Goal: Task Accomplishment & Management: Use online tool/utility

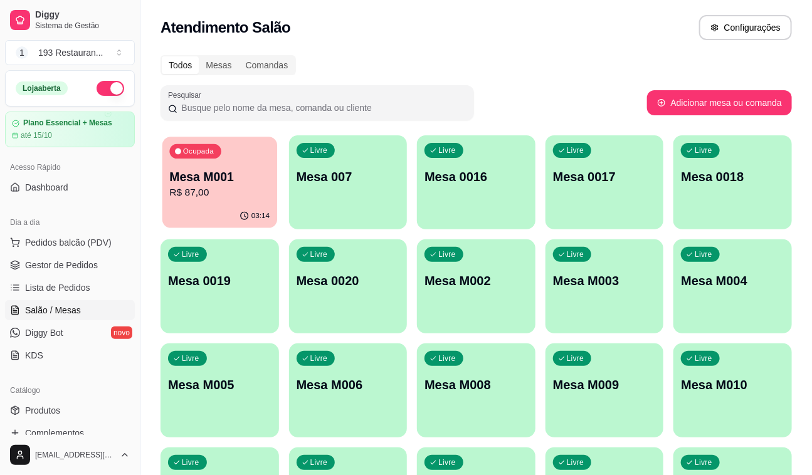
click at [213, 202] on div "Ocupada Mesa M001 R$ 87,00" at bounding box center [219, 171] width 115 height 68
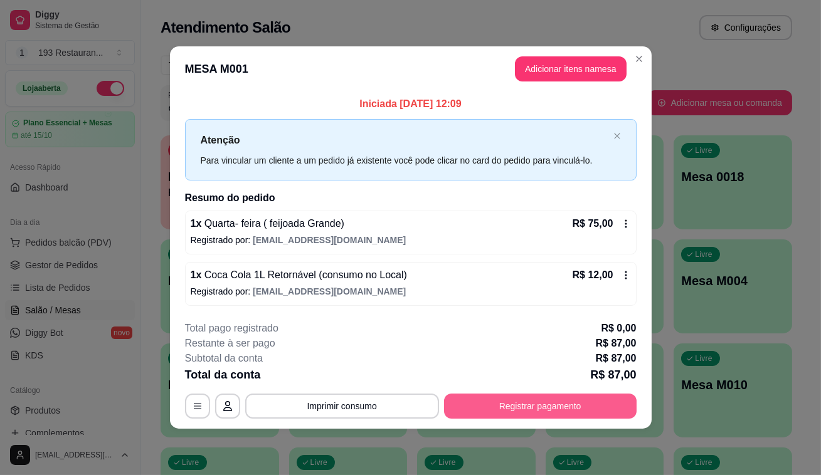
click at [590, 396] on button "Registrar pagamento" at bounding box center [540, 406] width 192 height 25
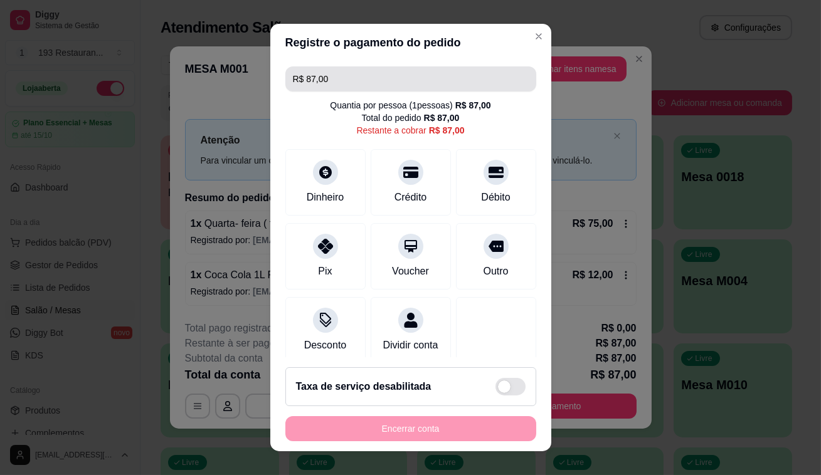
click at [327, 81] on input "R$ 87,00" at bounding box center [411, 78] width 236 height 25
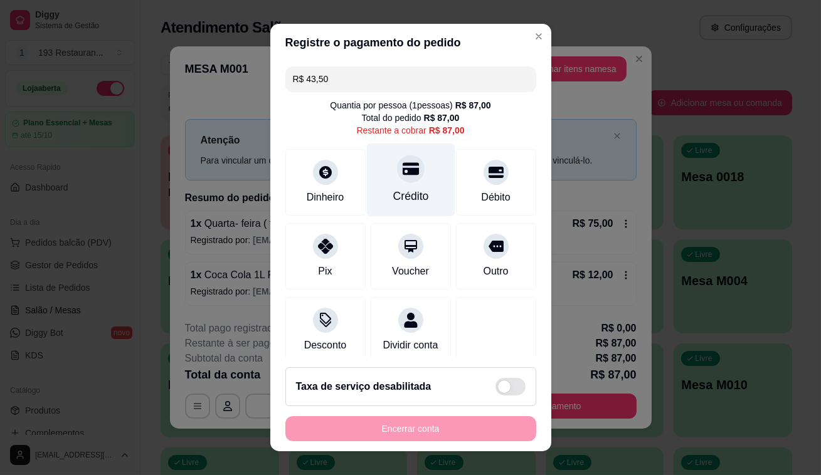
click at [399, 181] on div at bounding box center [411, 169] width 28 height 28
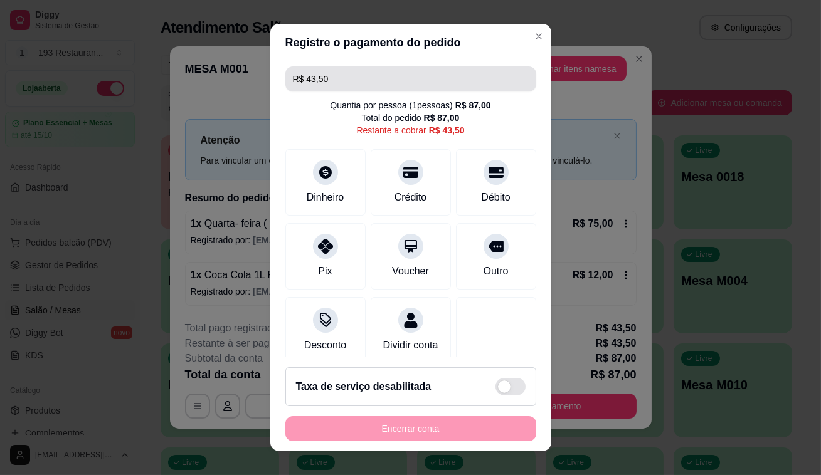
click at [401, 71] on input "R$ 43,50" at bounding box center [411, 78] width 236 height 25
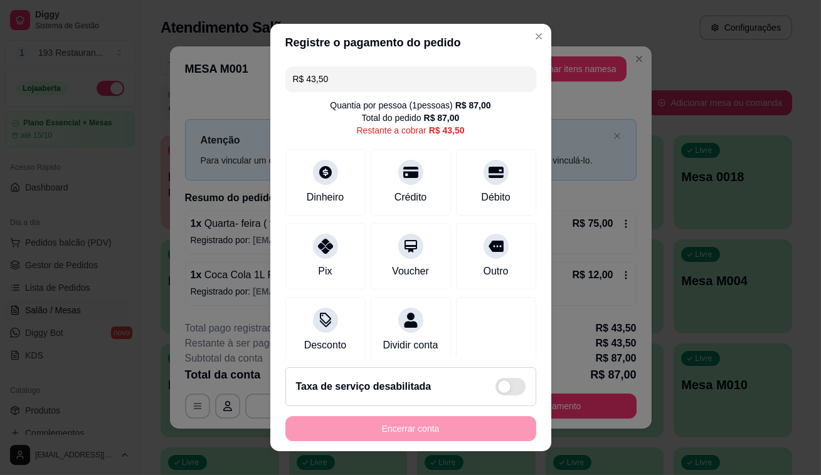
click at [401, 71] on input "R$ 43,50" at bounding box center [411, 78] width 236 height 25
click at [401, 183] on div "Crédito" at bounding box center [410, 180] width 88 height 73
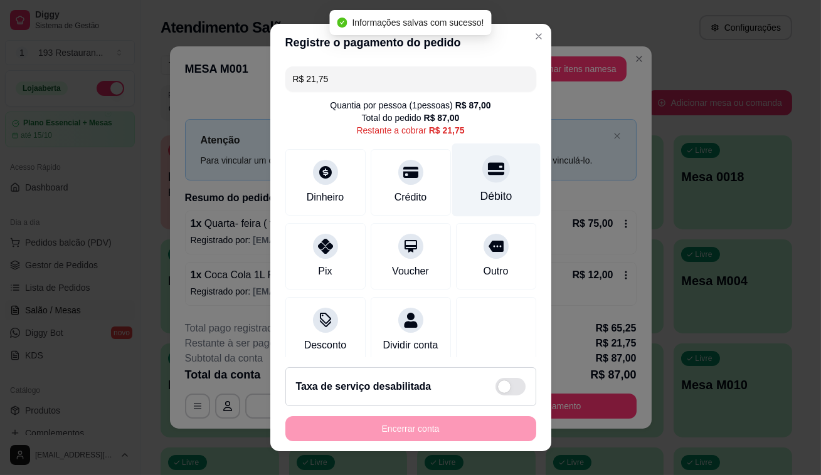
click at [487, 171] on icon at bounding box center [495, 168] width 16 height 16
type input "R$ 0,00"
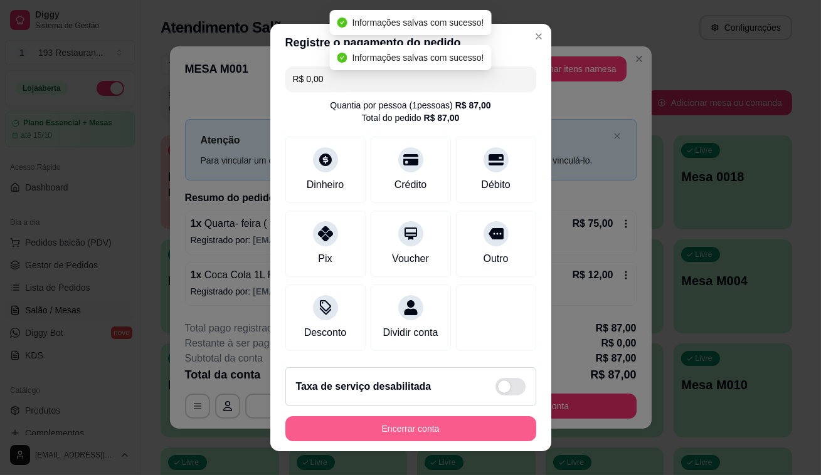
click at [449, 425] on button "Encerrar conta" at bounding box center [410, 428] width 251 height 25
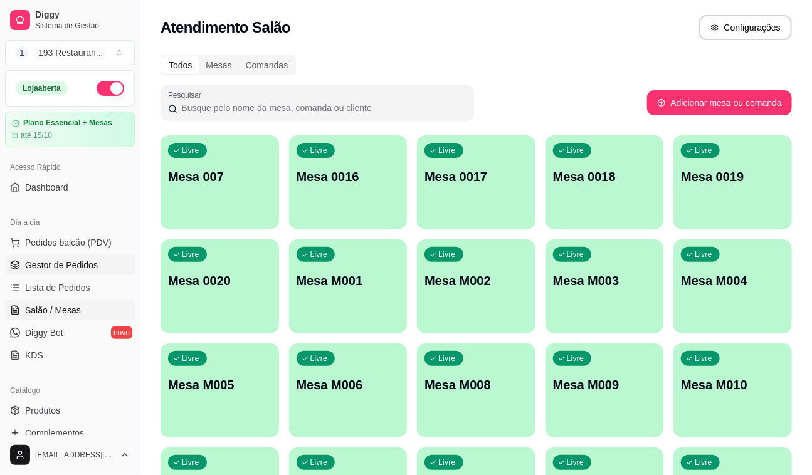
click at [59, 260] on span "Gestor de Pedidos" at bounding box center [61, 265] width 73 height 13
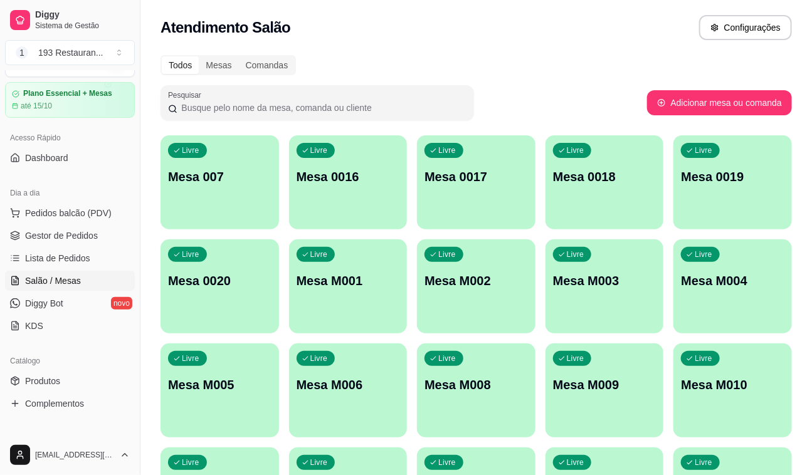
scroll to position [113, 0]
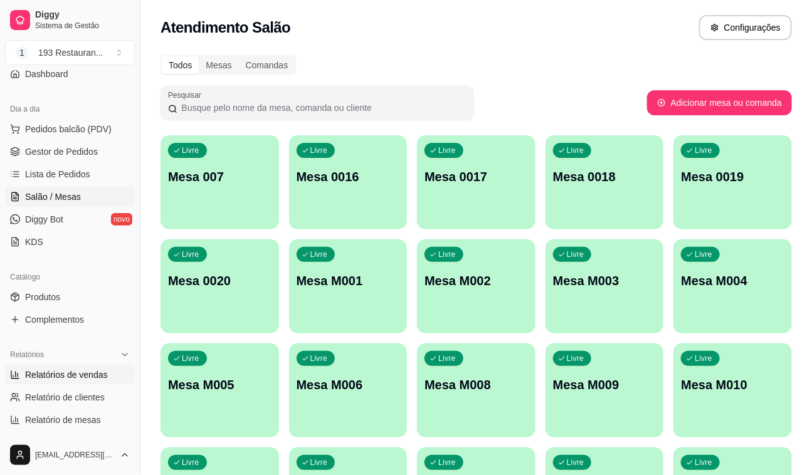
click at [60, 369] on span "Relatórios de vendas" at bounding box center [66, 375] width 83 height 13
select select "ALL"
select select "0"
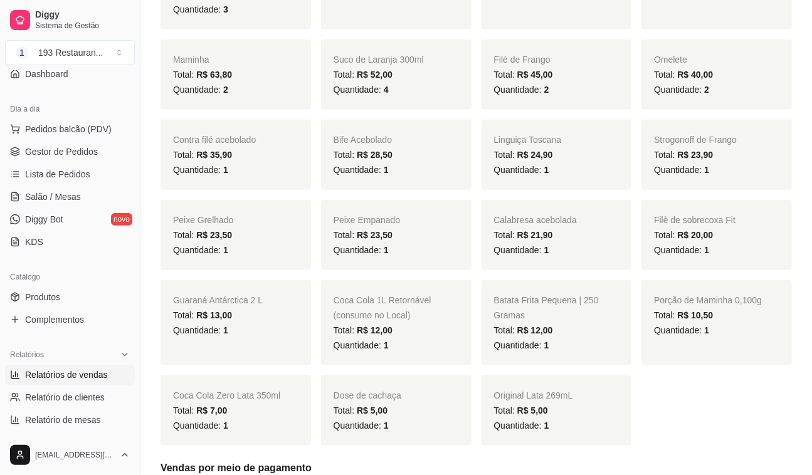
scroll to position [740, 0]
